Goal: Navigation & Orientation: Find specific page/section

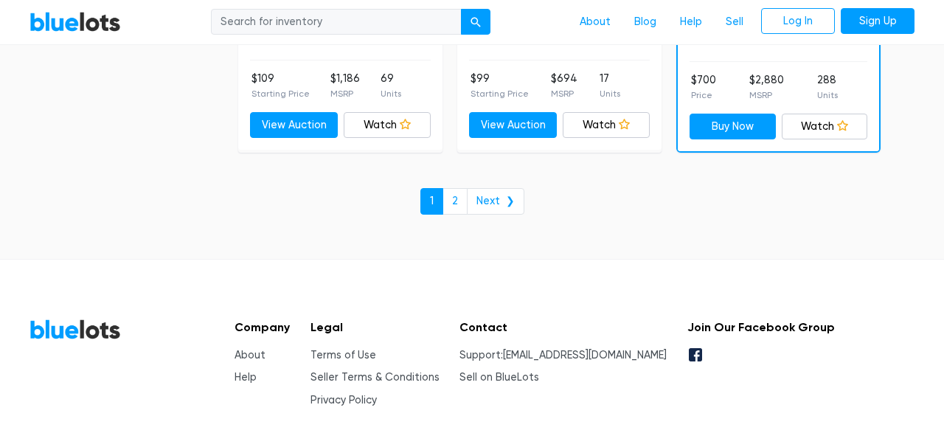
scroll to position [6600, 0]
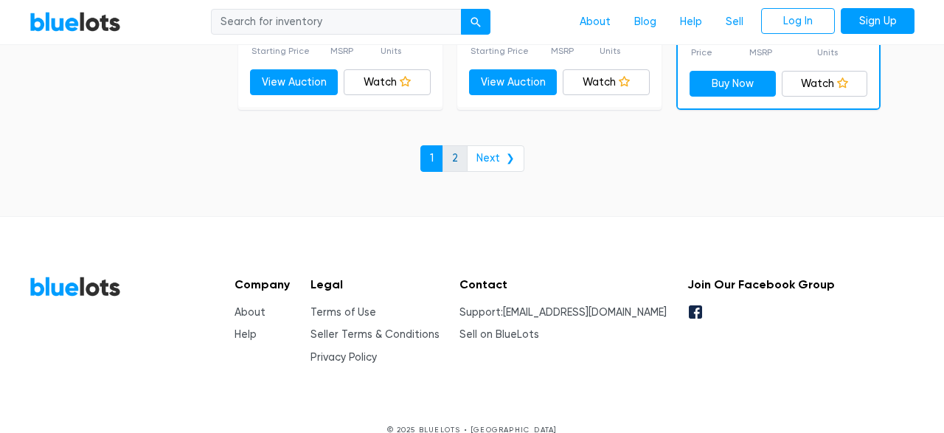
click at [460, 145] on link "2" at bounding box center [455, 158] width 25 height 27
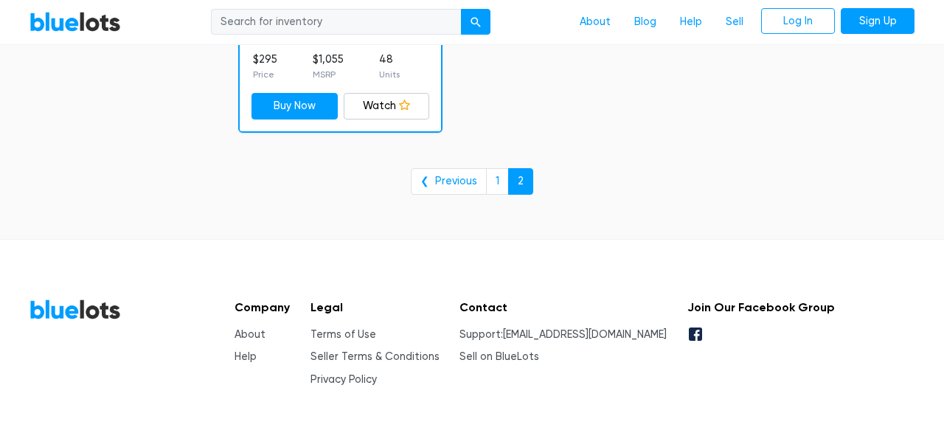
scroll to position [2613, 0]
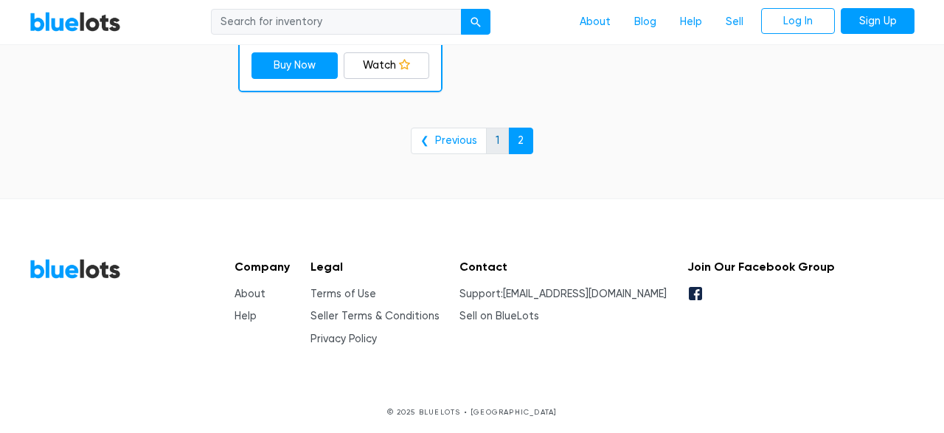
click at [499, 132] on link "1" at bounding box center [497, 141] width 23 height 27
